Goal: Check status: Check status

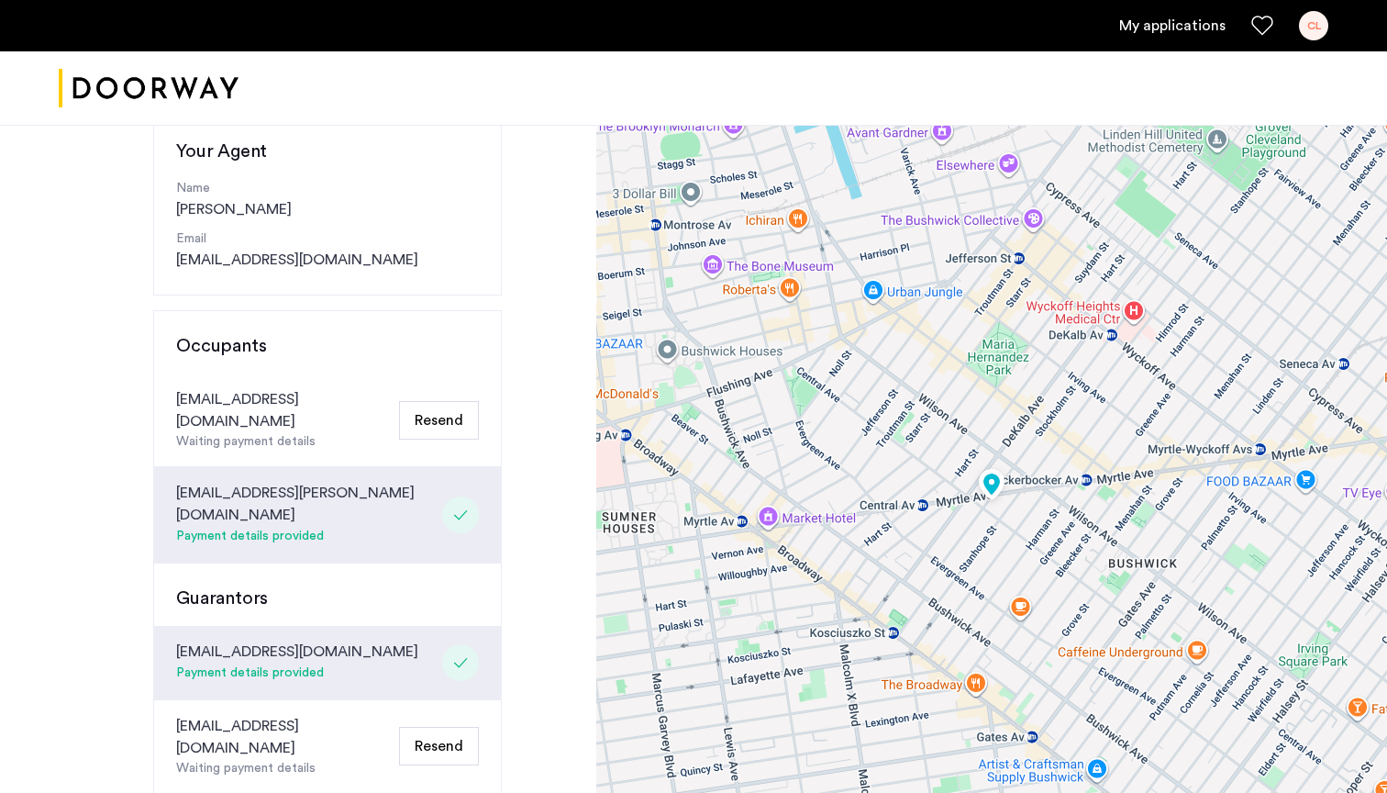
scroll to position [204, 0]
click at [995, 463] on img at bounding box center [991, 485] width 40 height 45
click at [974, 463] on img at bounding box center [991, 485] width 40 height 45
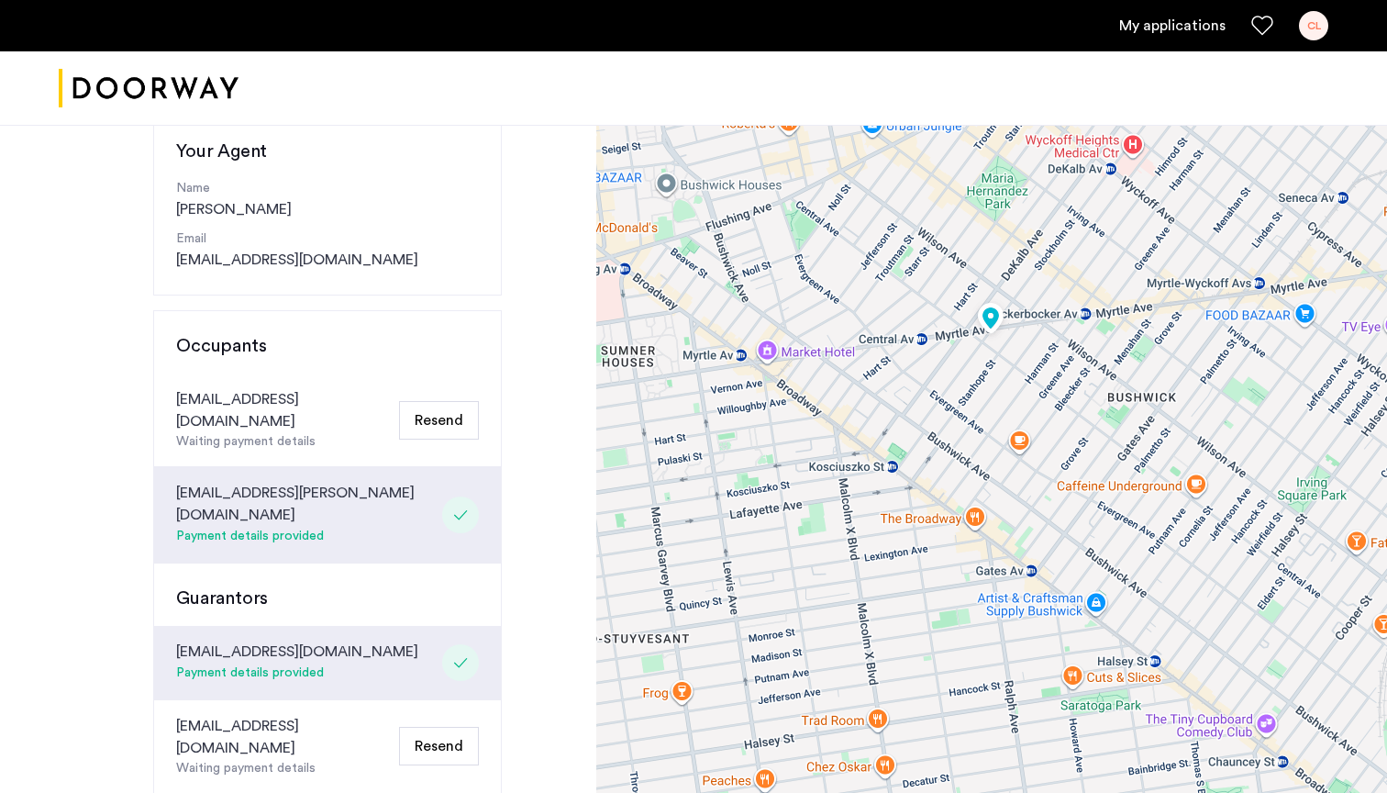
drag, startPoint x: 1030, startPoint y: 501, endPoint x: 1040, endPoint y: 629, distance: 128.8
click at [1040, 629] on div at bounding box center [991, 509] width 791 height 1190
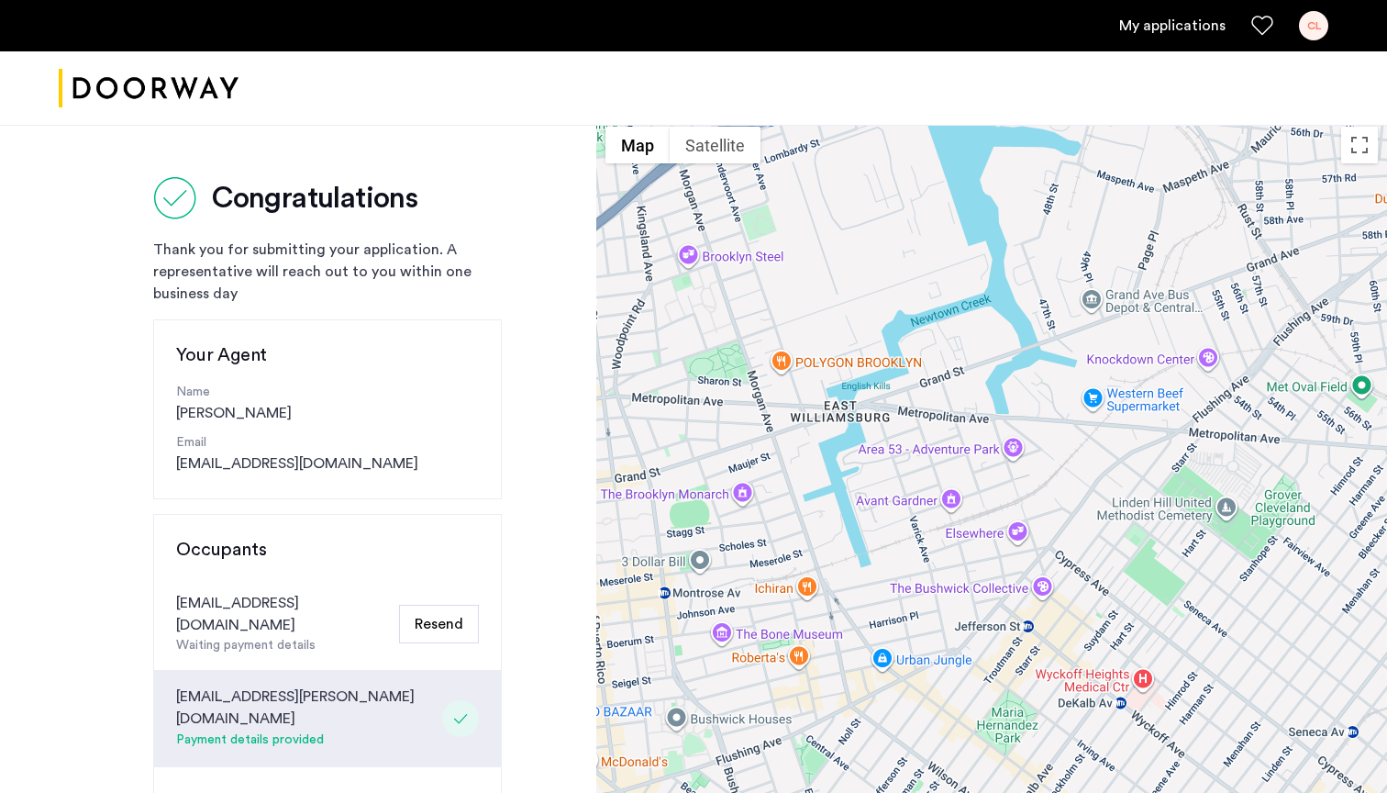
scroll to position [0, 0]
click at [1143, 24] on link "My applications" at bounding box center [1172, 26] width 106 height 22
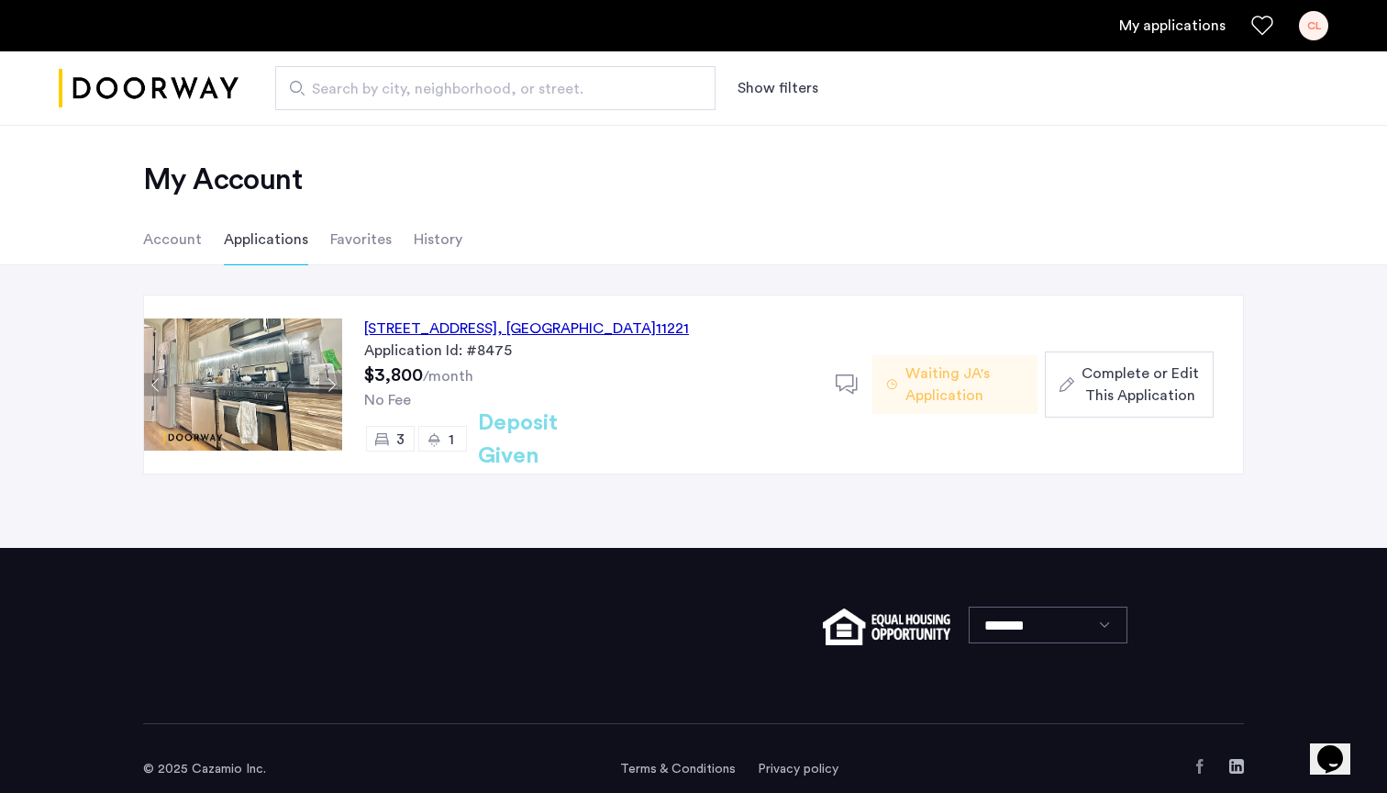
click at [474, 321] on div "209 Central Avenue, Unit 2L, Brooklyn , NY 11221" at bounding box center [526, 328] width 325 height 22
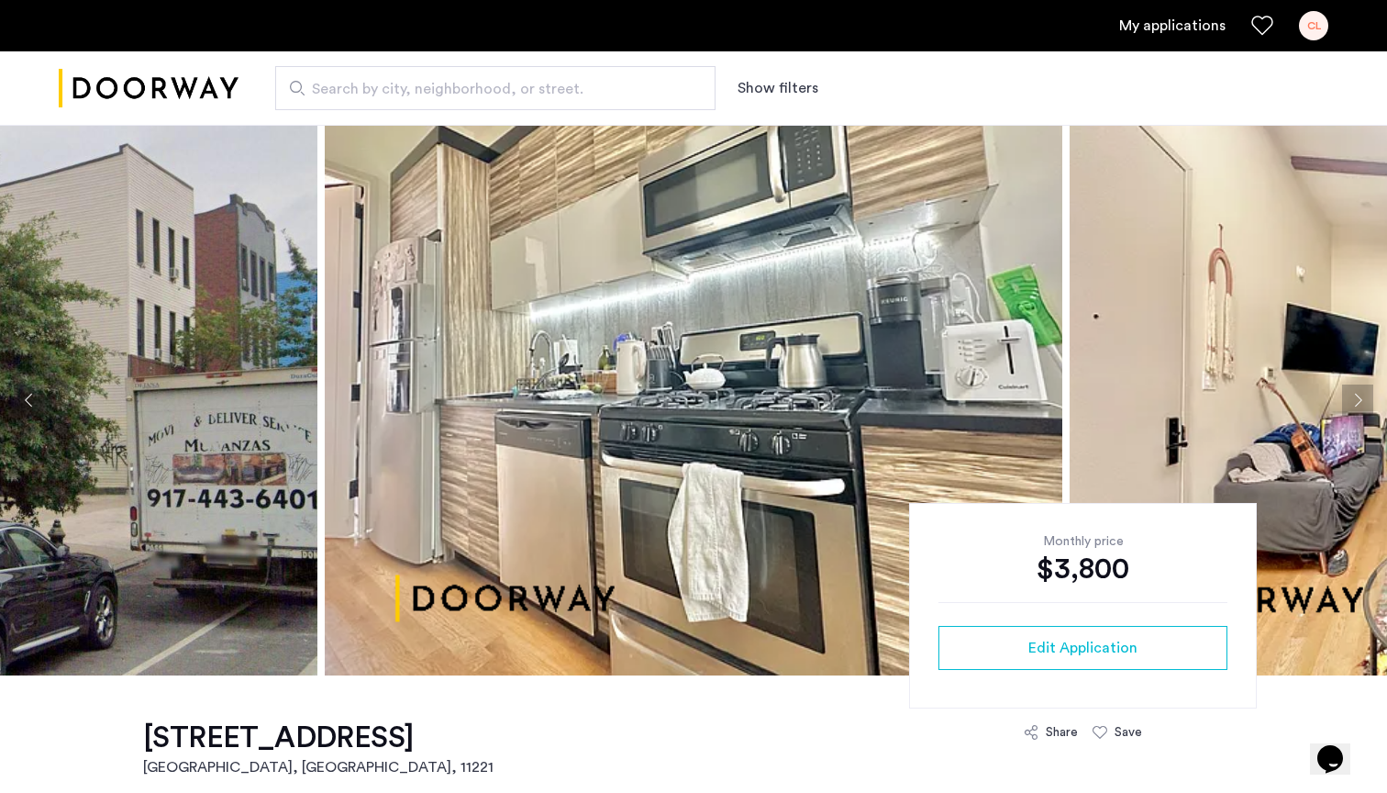
click at [1359, 395] on button "Next apartment" at bounding box center [1357, 399] width 31 height 31
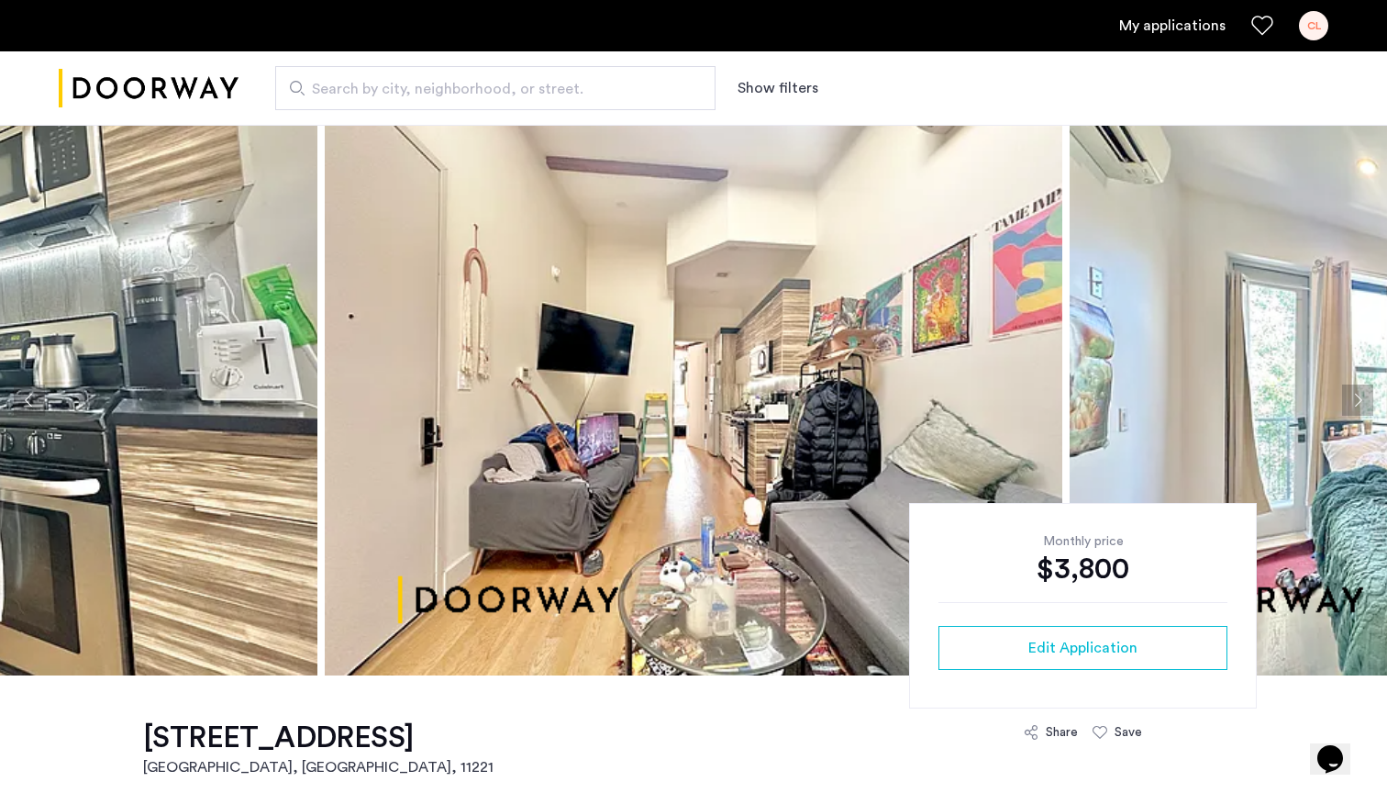
click at [1359, 395] on button "Next apartment" at bounding box center [1357, 399] width 31 height 31
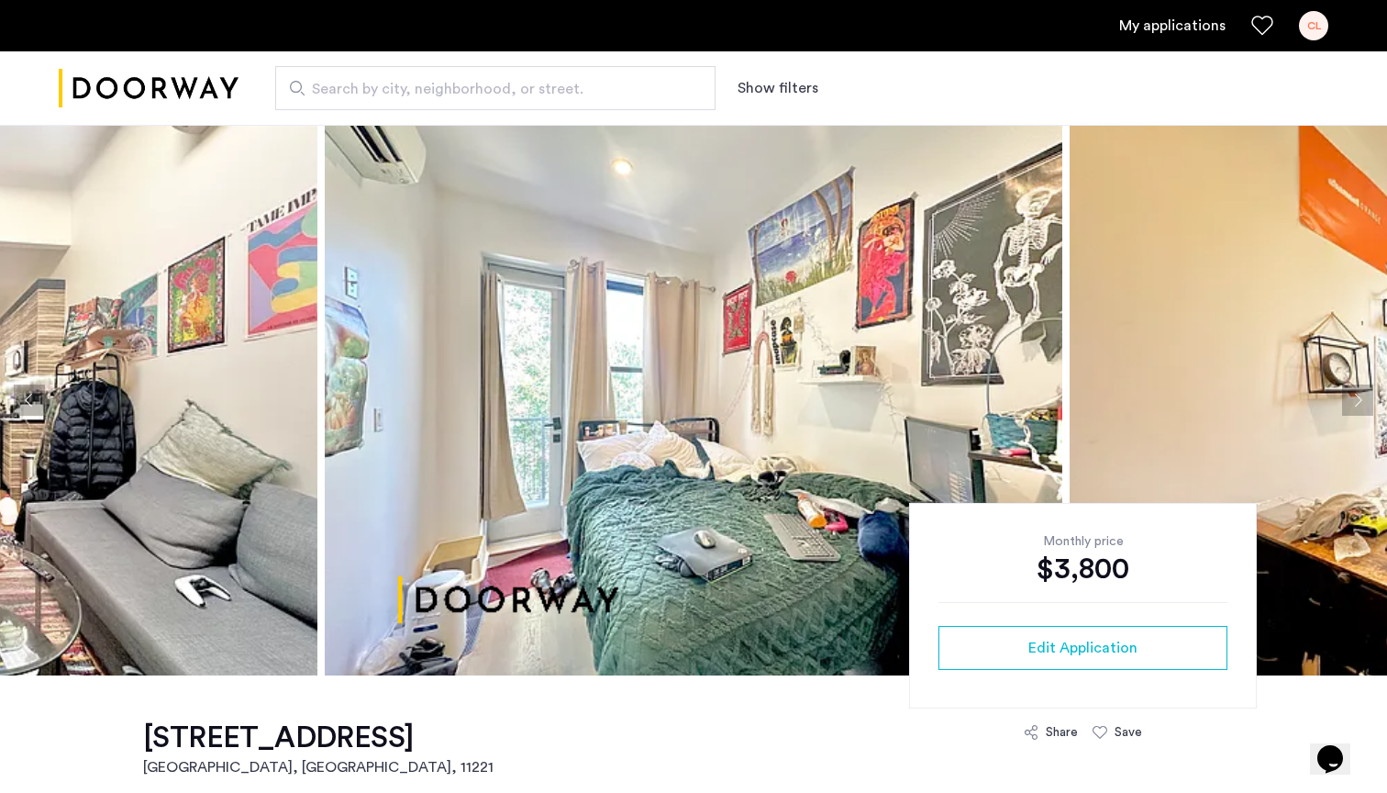
click at [1359, 395] on button "Next apartment" at bounding box center [1357, 399] width 31 height 31
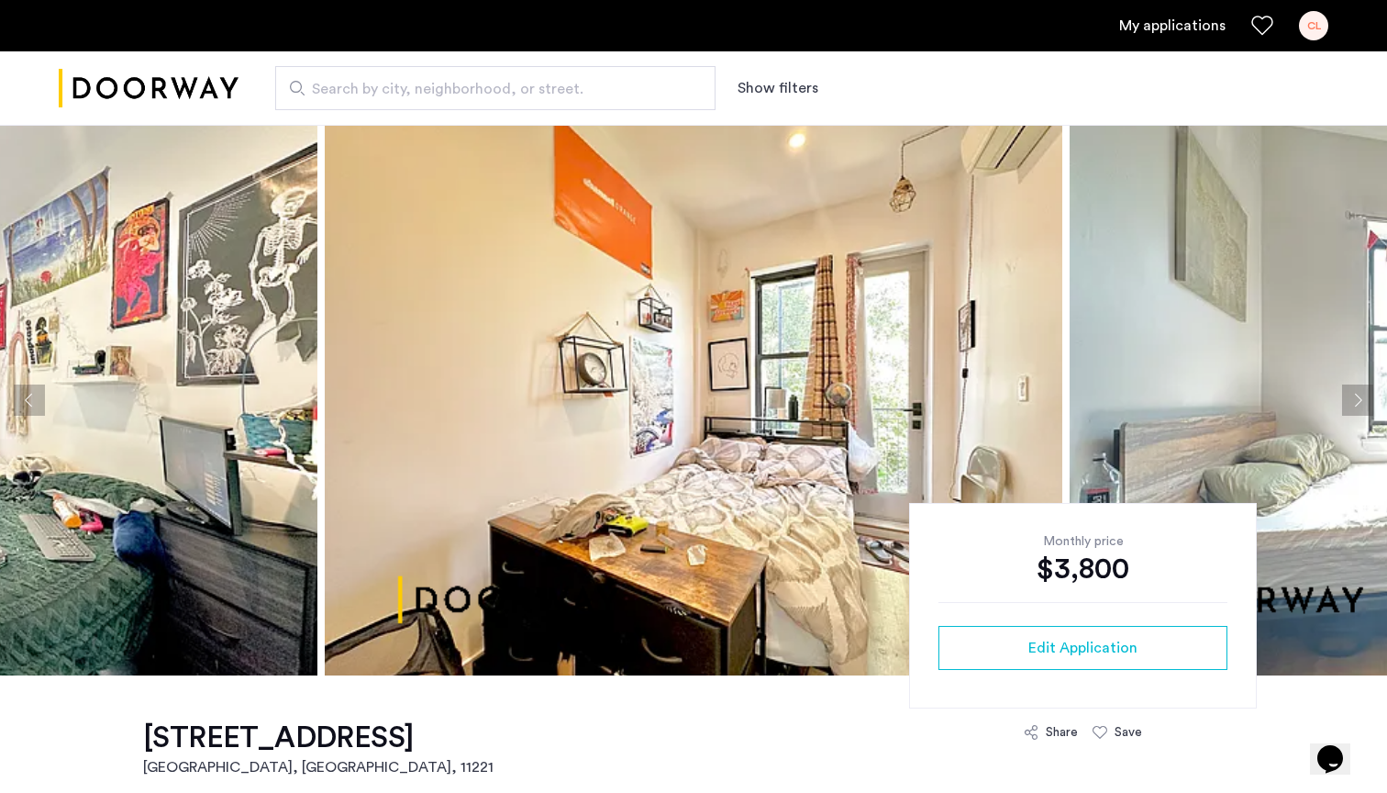
click at [1359, 395] on button "Next apartment" at bounding box center [1357, 399] width 31 height 31
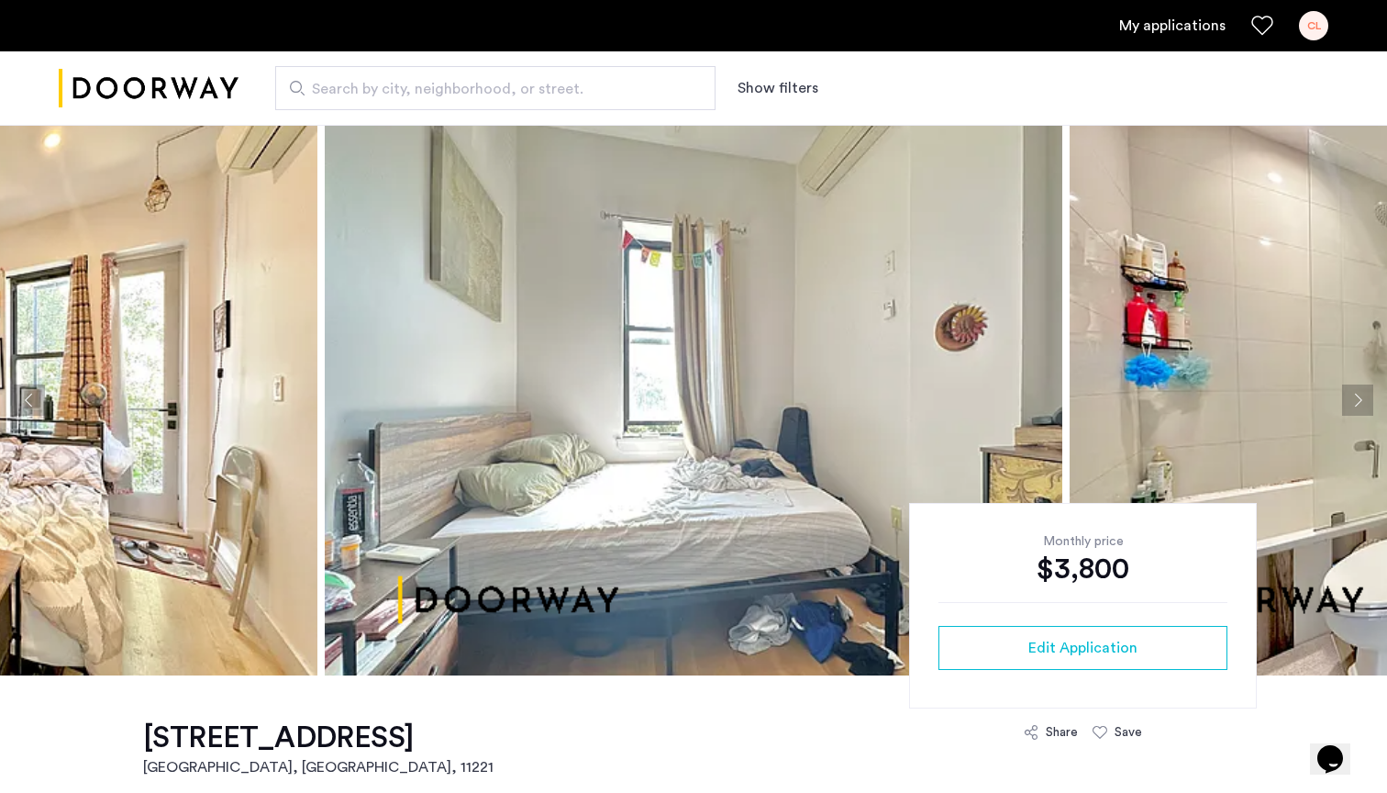
click at [1359, 395] on button "Next apartment" at bounding box center [1357, 399] width 31 height 31
